Goal: Task Accomplishment & Management: Complete application form

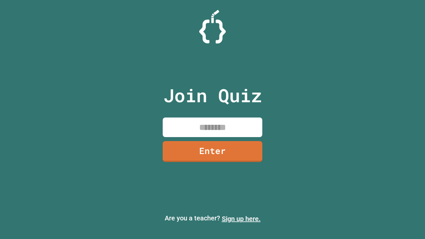
click at [241, 219] on link "Sign up here." at bounding box center [241, 219] width 39 height 8
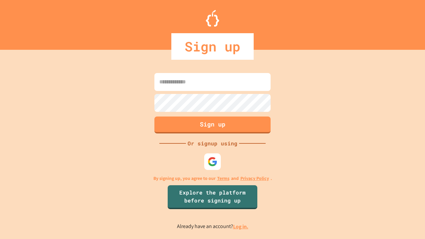
click at [241, 227] on link "Log in." at bounding box center [240, 226] width 15 height 7
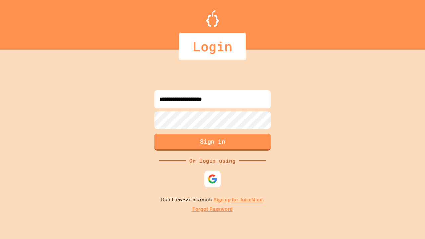
type input "**********"
